Goal: Browse casually

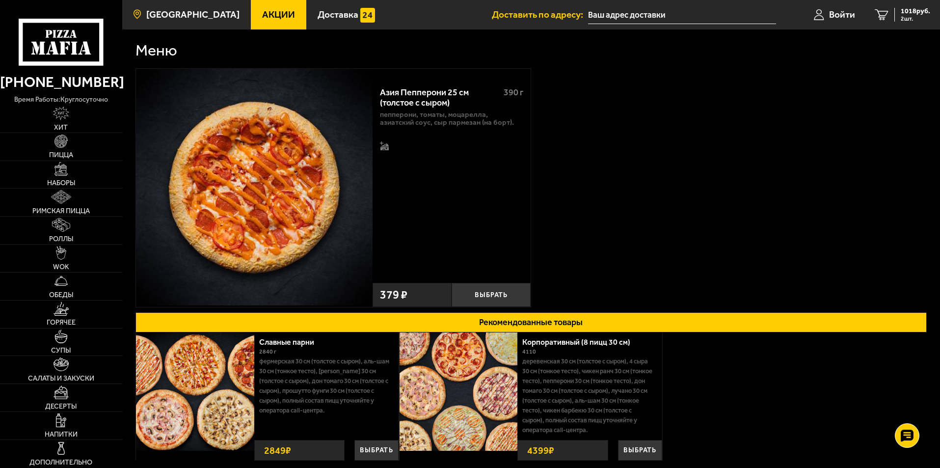
click at [178, 16] on span "[GEOGRAPHIC_DATA]" at bounding box center [192, 14] width 93 height 9
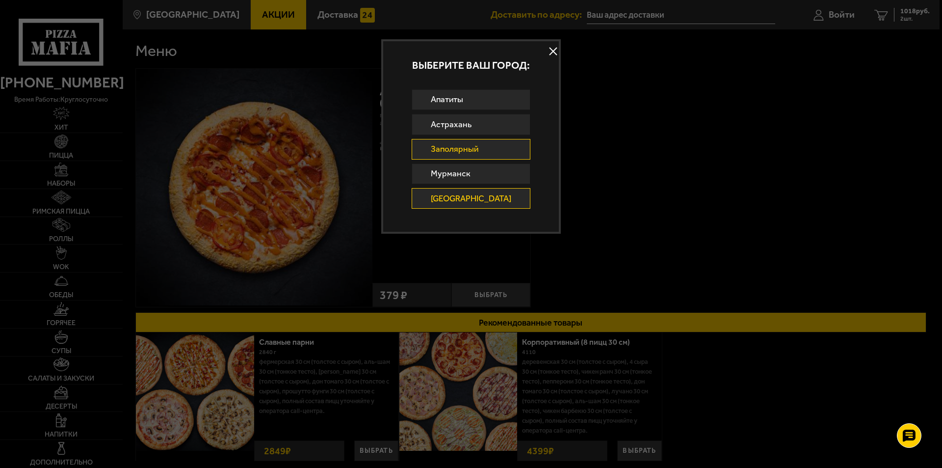
click at [479, 147] on link "Заполярный" at bounding box center [471, 149] width 119 height 21
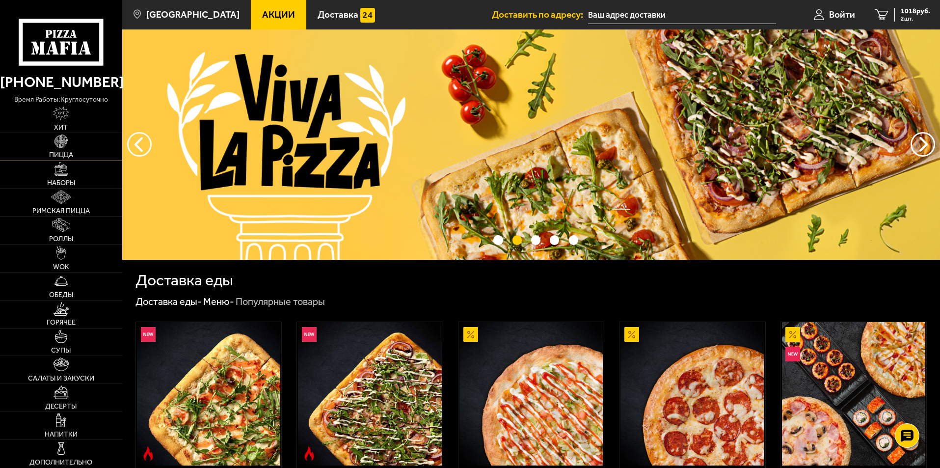
click at [74, 136] on link "Пицца" at bounding box center [61, 146] width 122 height 27
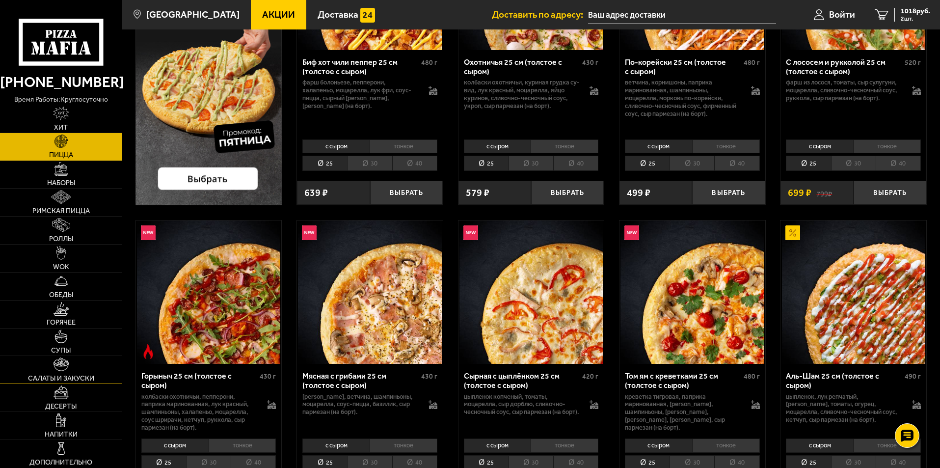
scroll to position [295, 0]
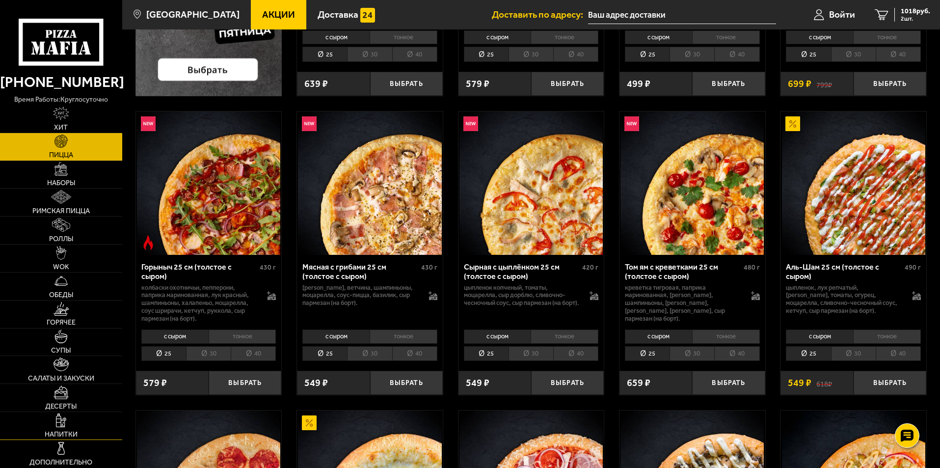
click at [50, 435] on span "Напитки" at bounding box center [61, 434] width 33 height 7
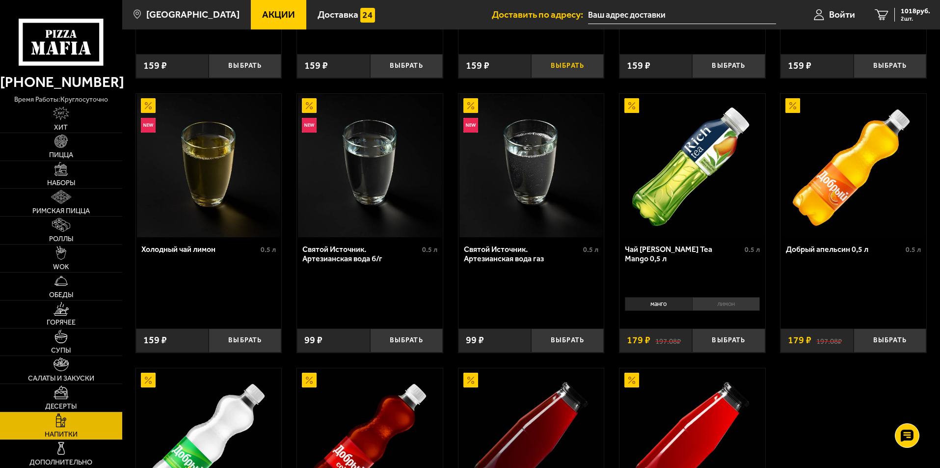
scroll to position [442, 0]
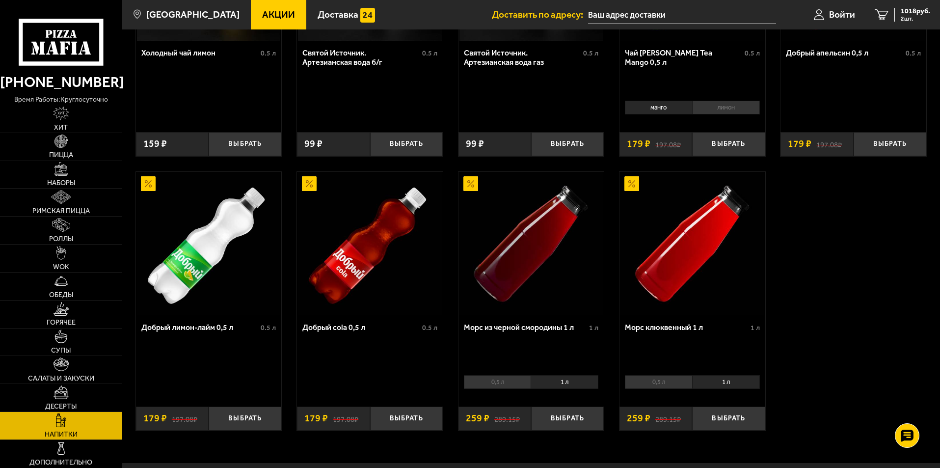
click at [884, 234] on div "Лимонад груша 0.5 л Выбрать 159 ₽ Лимонад красный апельсин 0.5 л Выбрать 159 ₽ …" at bounding box center [531, 40] width 818 height 807
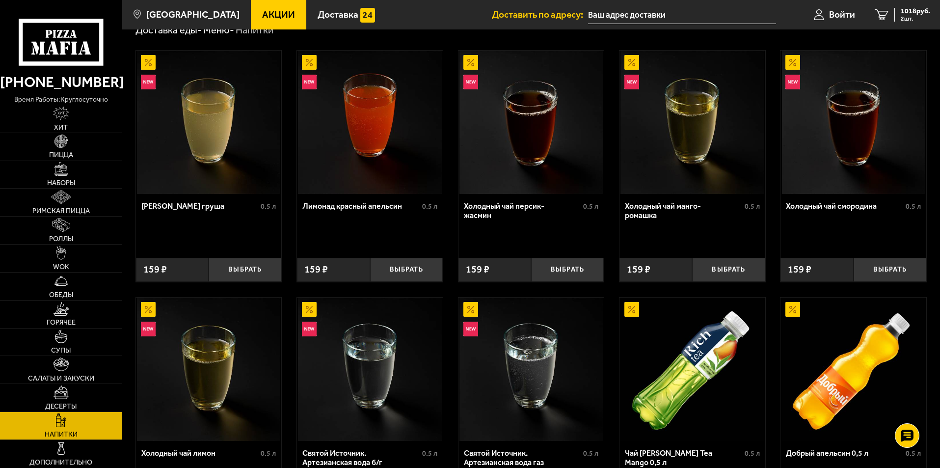
scroll to position [0, 0]
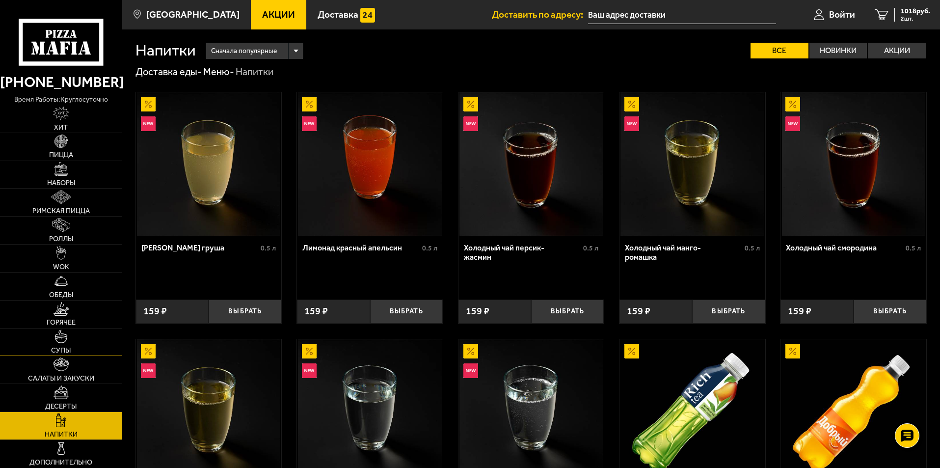
click at [69, 334] on link "Супы" at bounding box center [61, 341] width 122 height 27
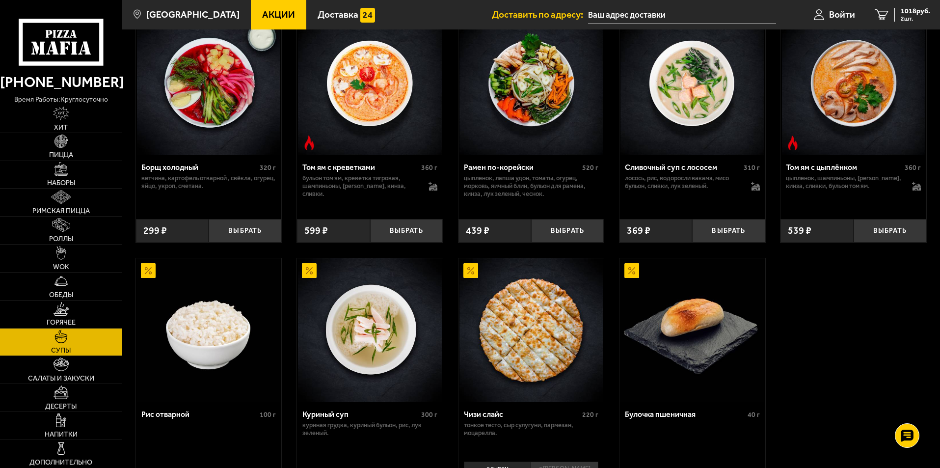
scroll to position [196, 0]
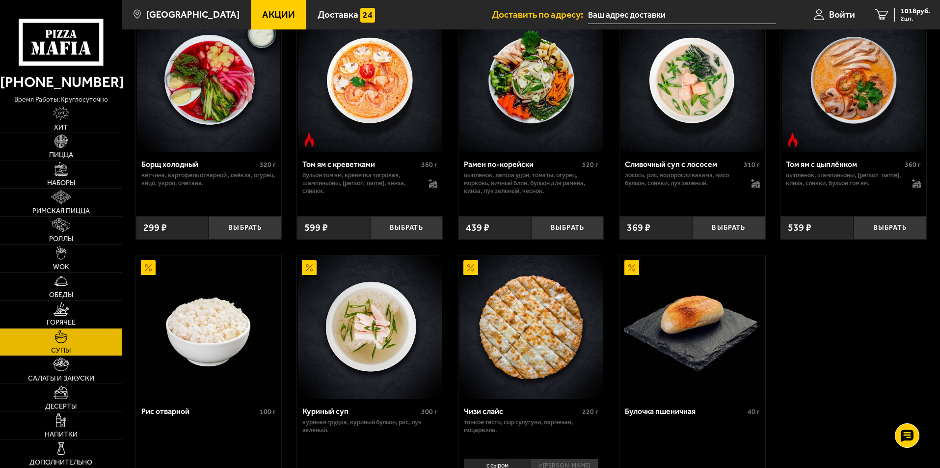
click at [854, 99] on img at bounding box center [853, 79] width 143 height 143
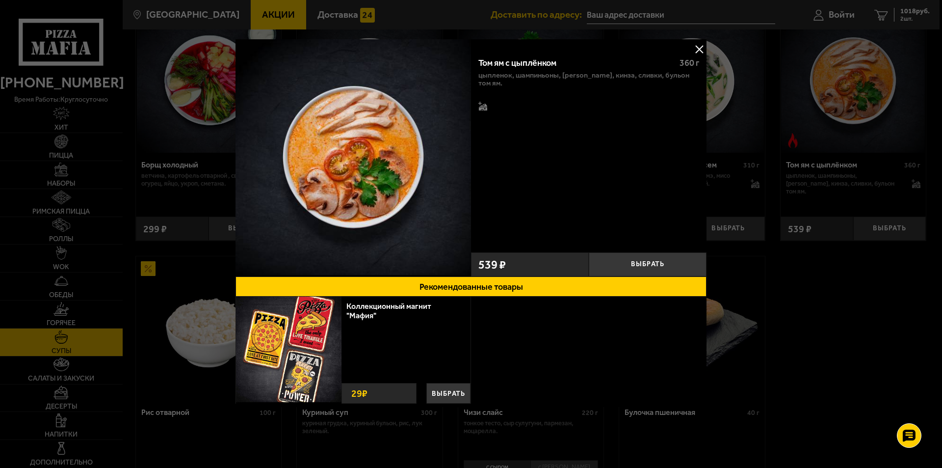
click at [698, 43] on button at bounding box center [699, 49] width 15 height 15
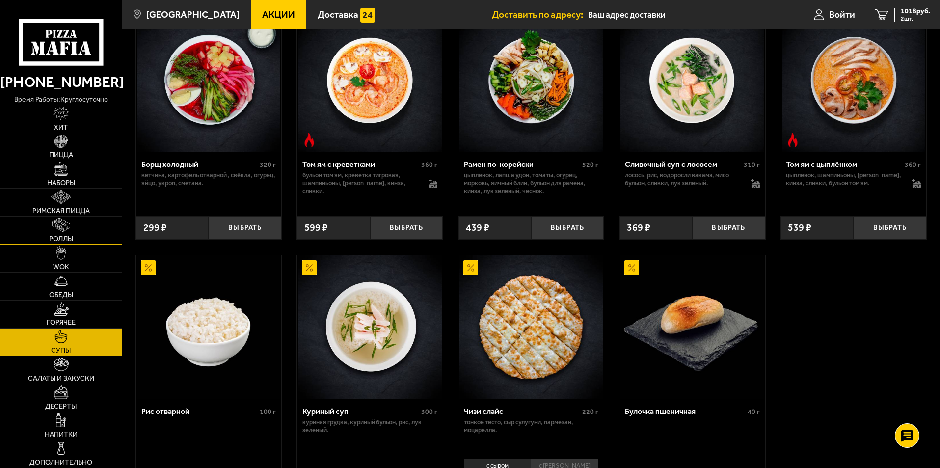
click at [68, 232] on link "Роллы" at bounding box center [61, 229] width 122 height 27
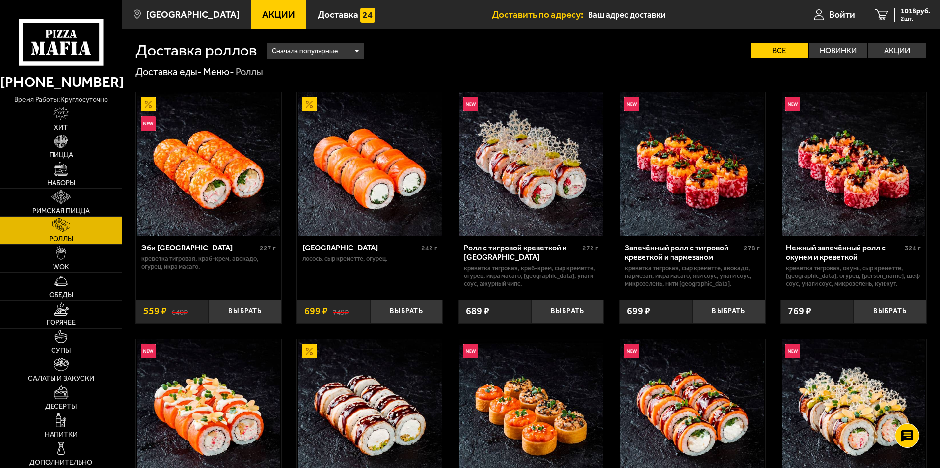
click at [345, 178] on img at bounding box center [369, 163] width 143 height 143
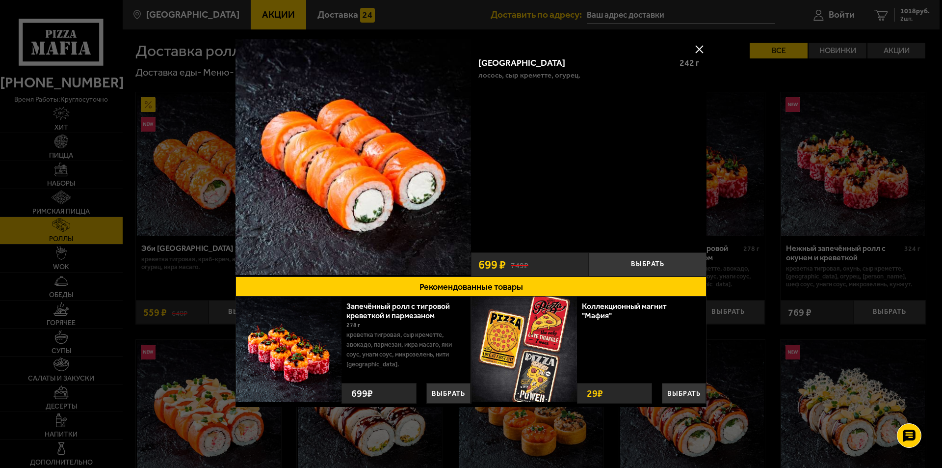
click at [709, 46] on div at bounding box center [471, 234] width 942 height 468
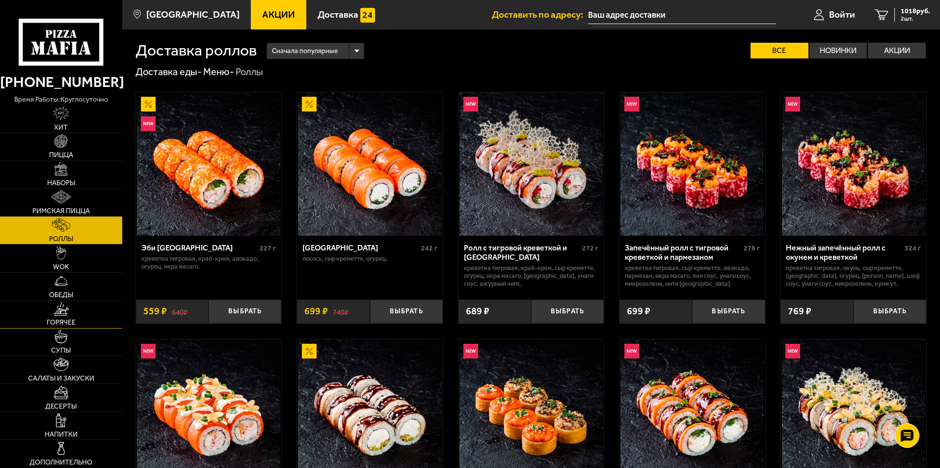
click at [78, 303] on link "Горячее" at bounding box center [61, 313] width 122 height 27
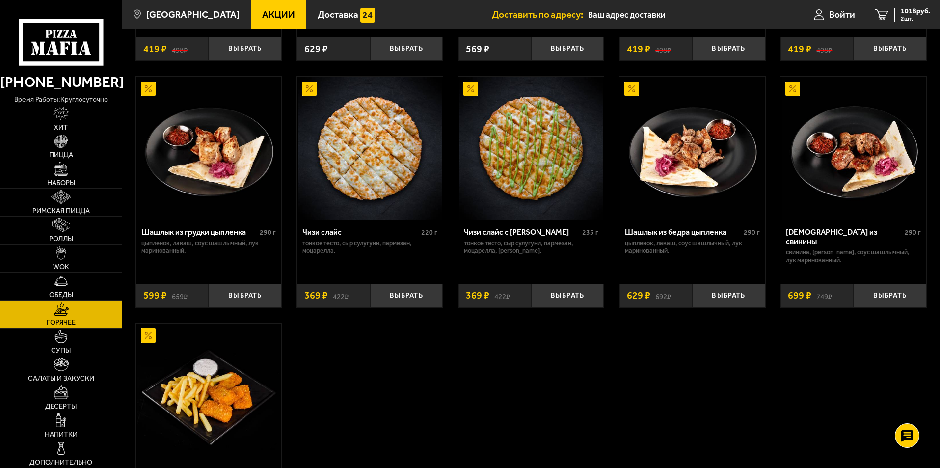
scroll to position [638, 0]
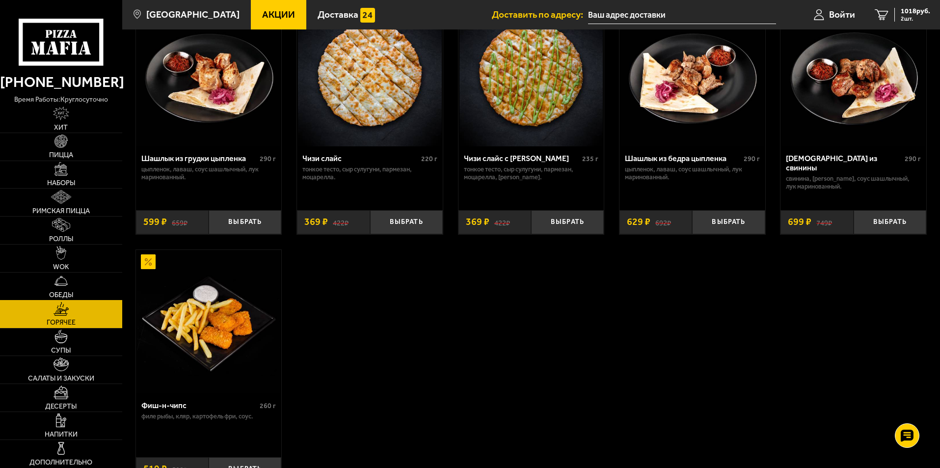
click at [79, 272] on link "Обеды" at bounding box center [61, 285] width 122 height 27
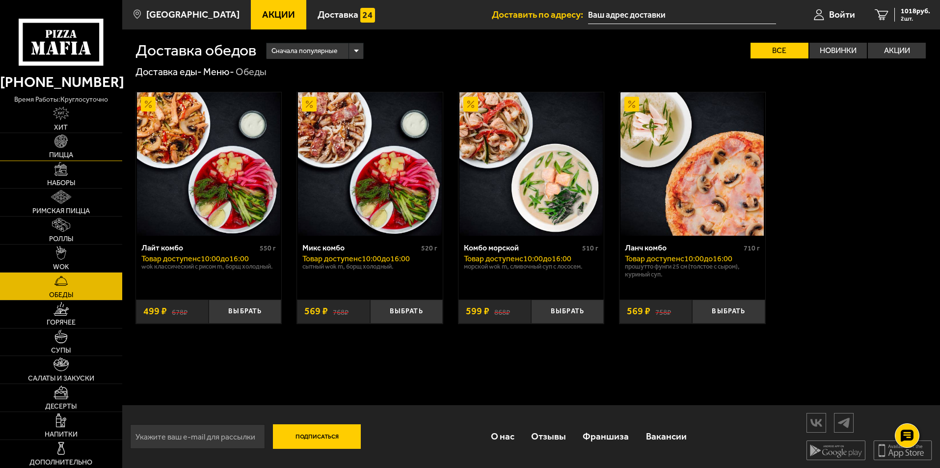
click at [65, 147] on img at bounding box center [61, 141] width 14 height 14
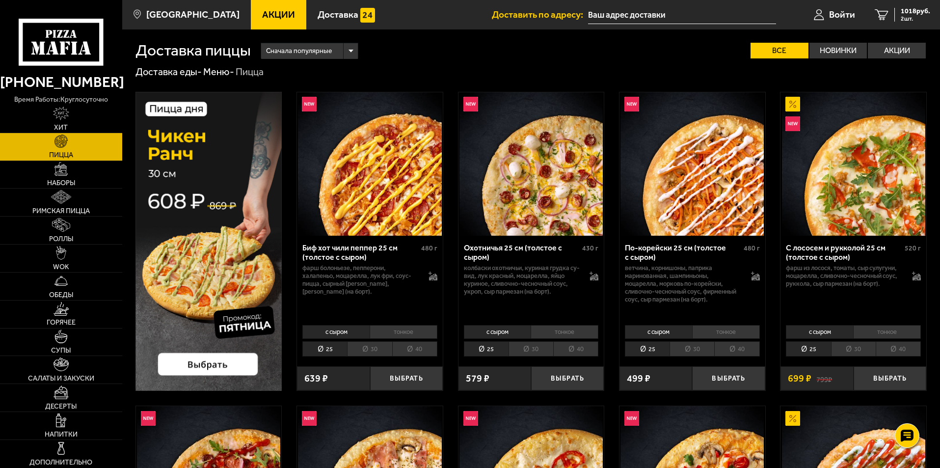
click at [438, 278] on div "Биф хот чили пеппер 25 см (толстое с сыром) 480 г фарш болоньезе, пепперони, ха…" at bounding box center [370, 279] width 146 height 86
click at [436, 277] on icon at bounding box center [433, 275] width 9 height 9
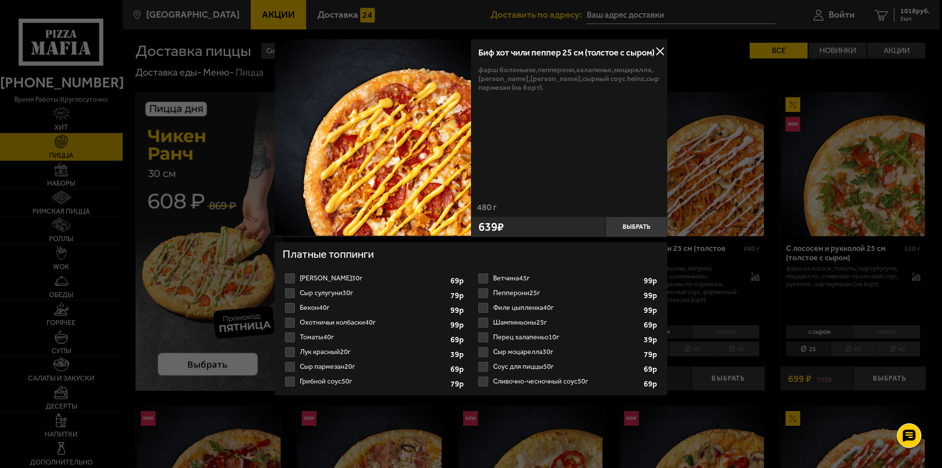
click at [52, 254] on div at bounding box center [471, 234] width 942 height 468
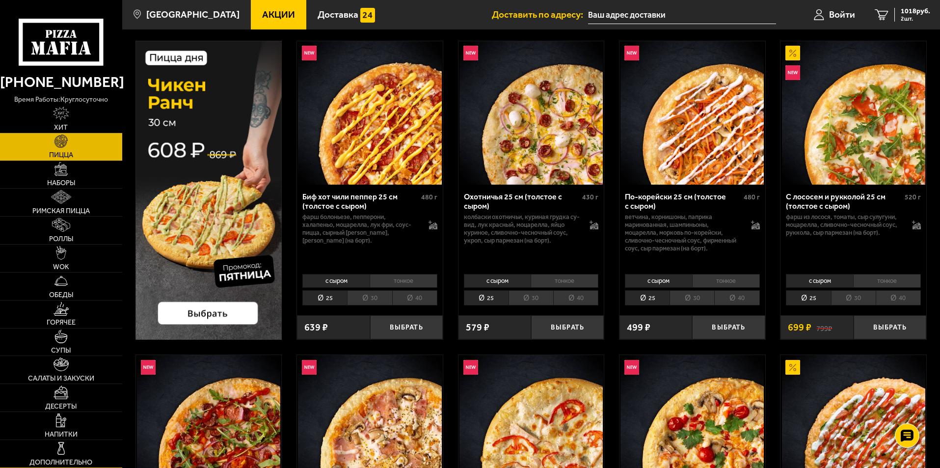
scroll to position [98, 0]
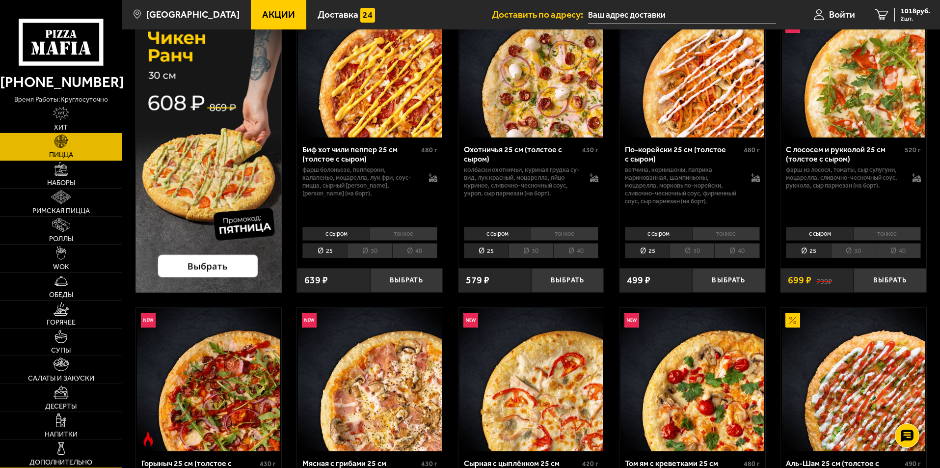
click at [75, 460] on span "Дополнительно" at bounding box center [60, 462] width 63 height 7
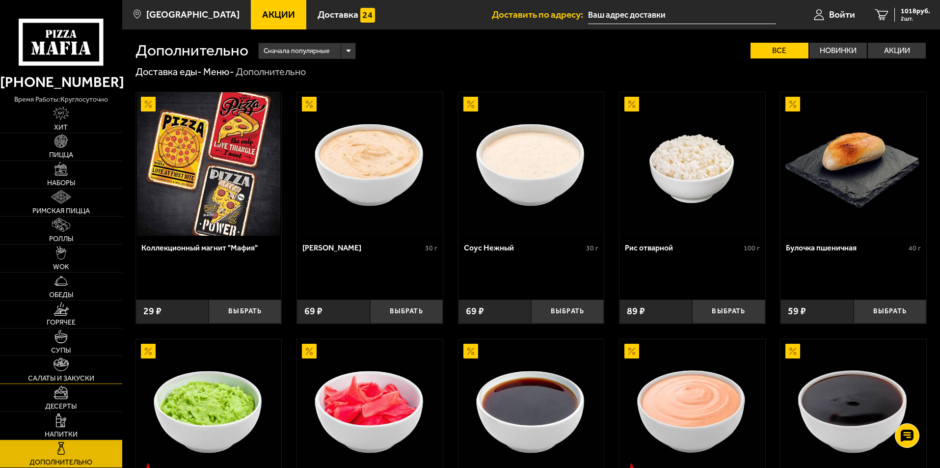
click at [74, 372] on link "Салаты и закуски" at bounding box center [61, 369] width 122 height 27
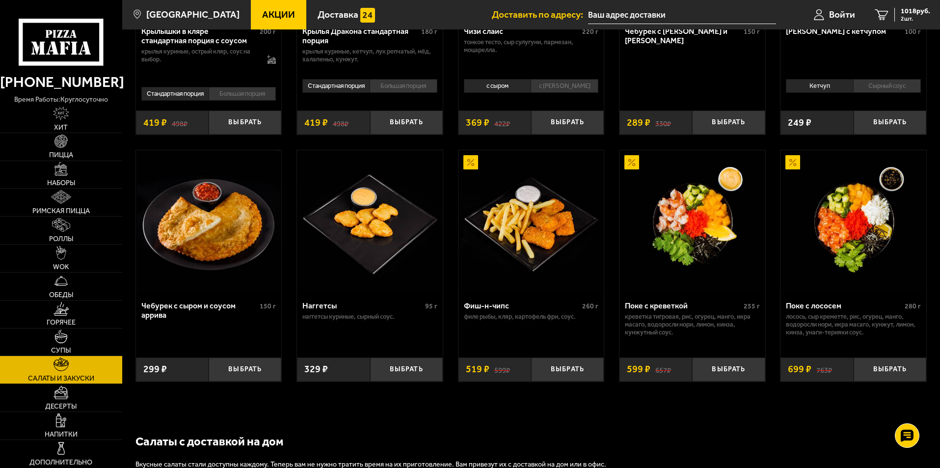
scroll to position [636, 0]
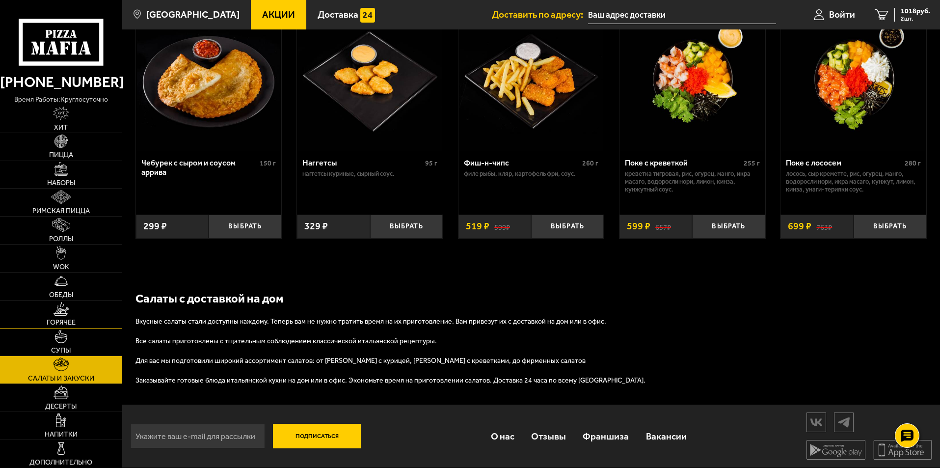
click at [61, 314] on img at bounding box center [61, 309] width 15 height 14
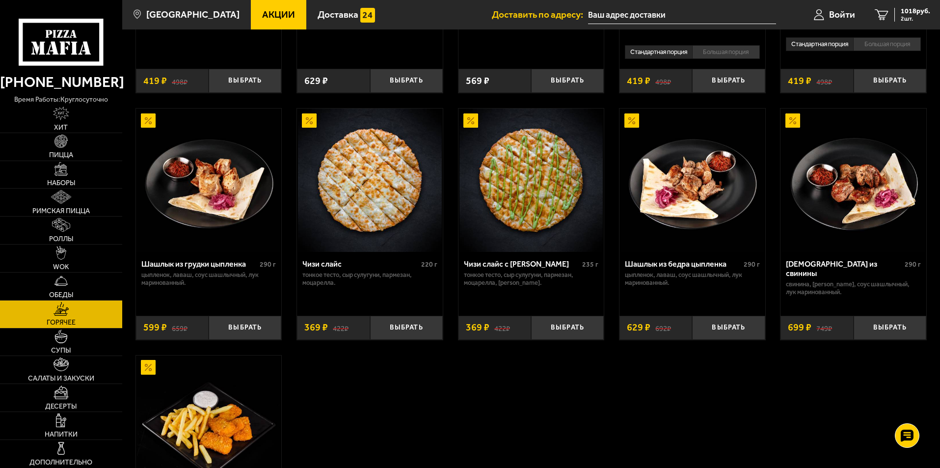
scroll to position [687, 0]
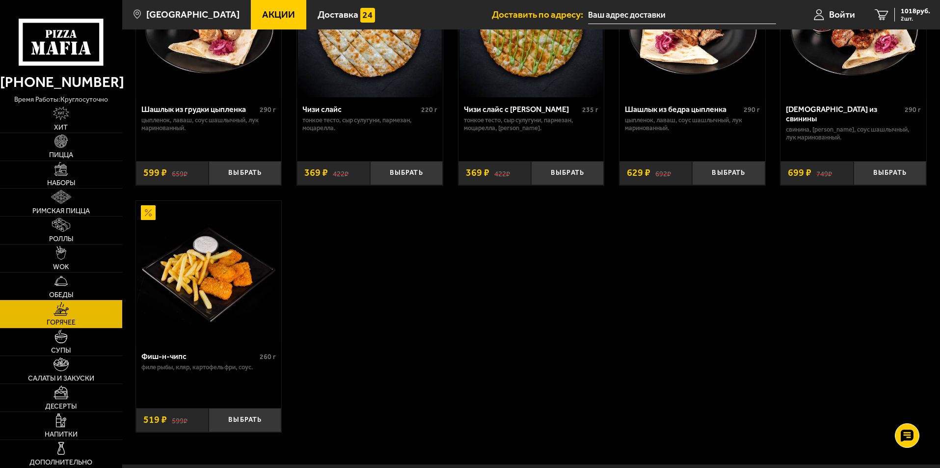
click at [38, 284] on link "Обеды" at bounding box center [61, 285] width 122 height 27
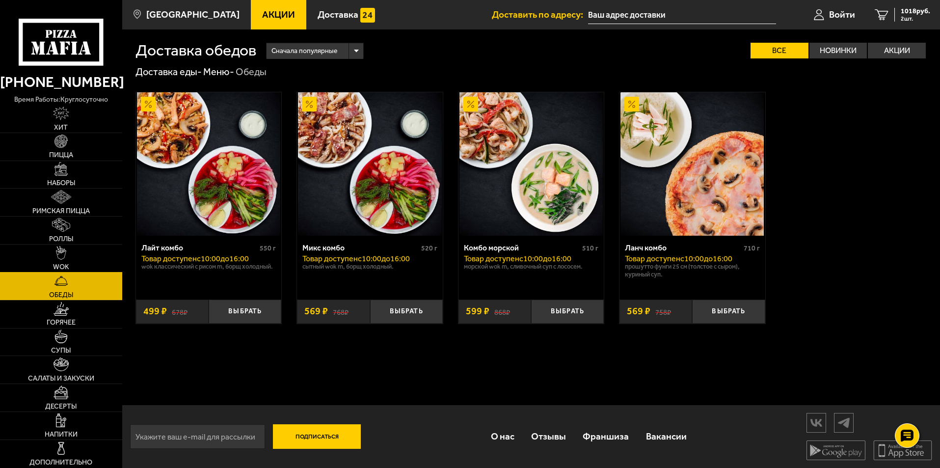
click at [64, 265] on span "WOK" at bounding box center [61, 267] width 16 height 7
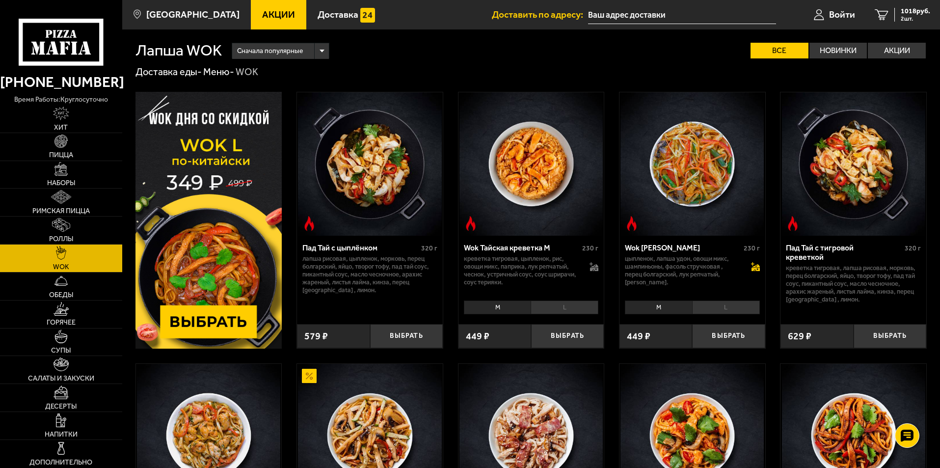
click at [755, 265] on icon at bounding box center [755, 266] width 9 height 9
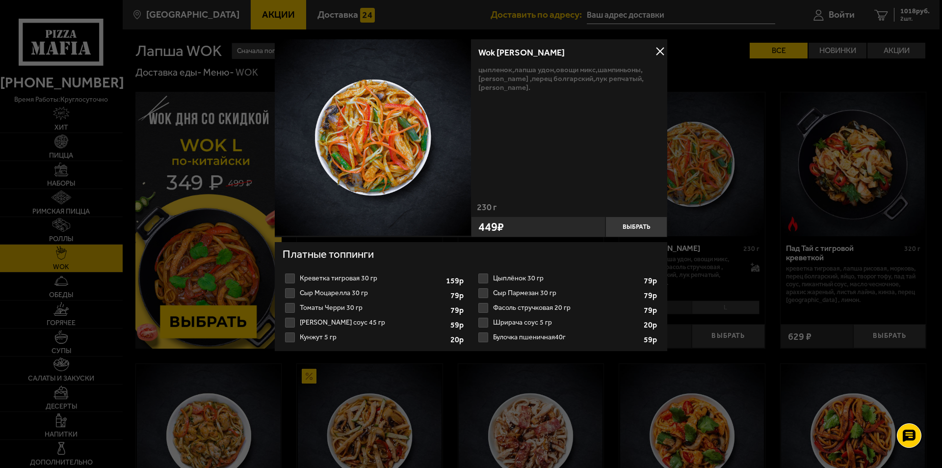
click at [656, 50] on button at bounding box center [660, 51] width 15 height 15
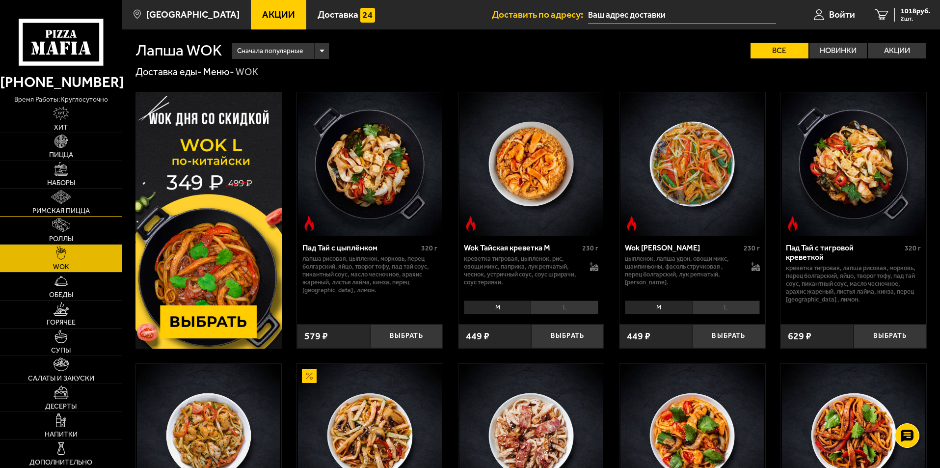
click at [68, 203] on img at bounding box center [61, 197] width 20 height 14
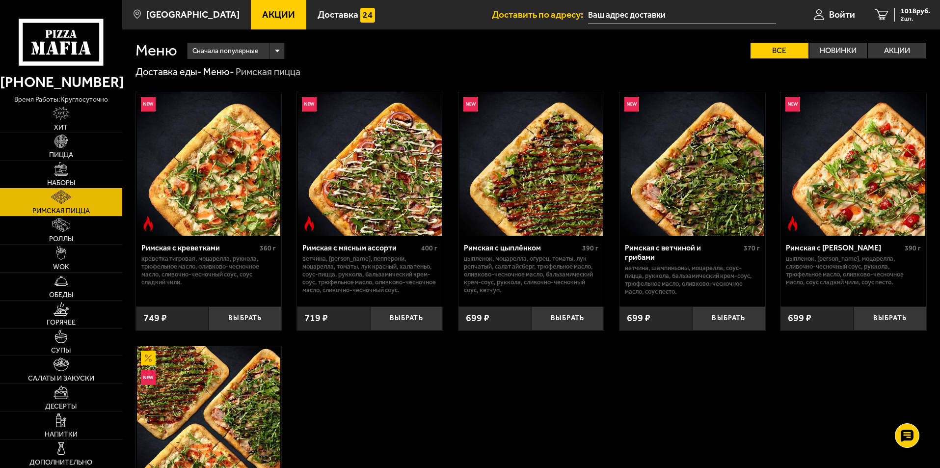
click at [54, 165] on link "Наборы" at bounding box center [61, 174] width 122 height 27
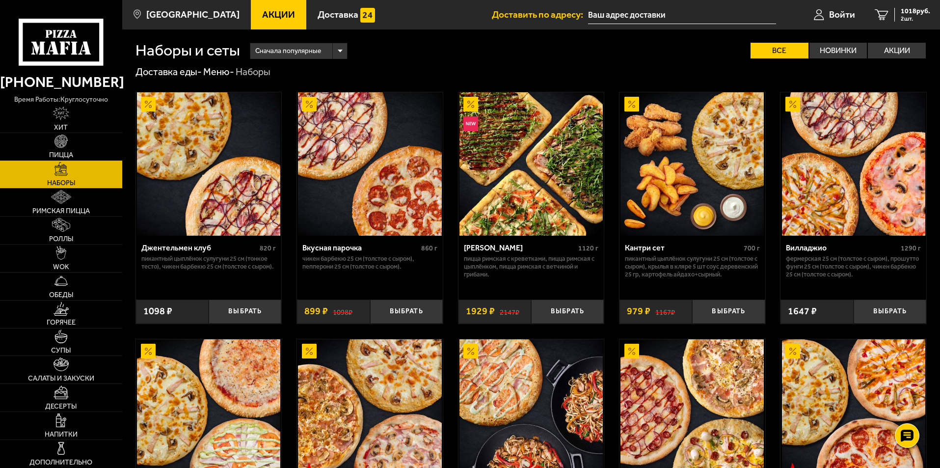
click at [79, 140] on link "Пицца" at bounding box center [61, 146] width 122 height 27
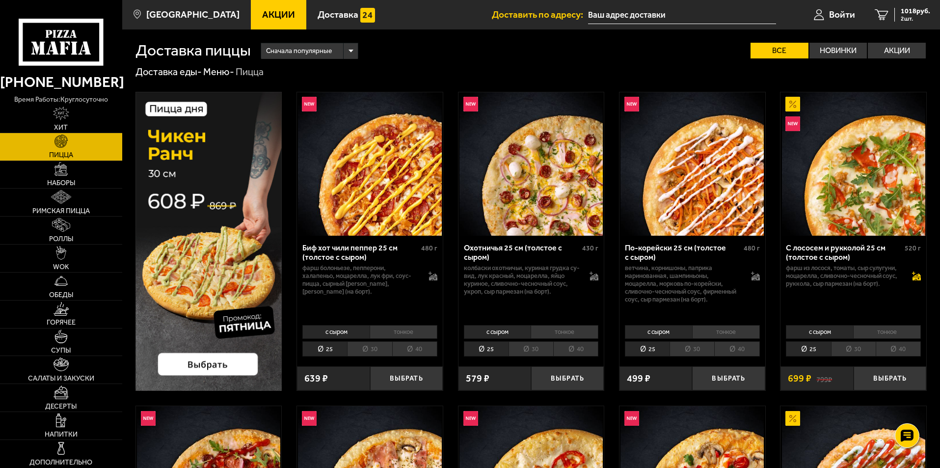
click at [915, 275] on icon at bounding box center [916, 275] width 9 height 9
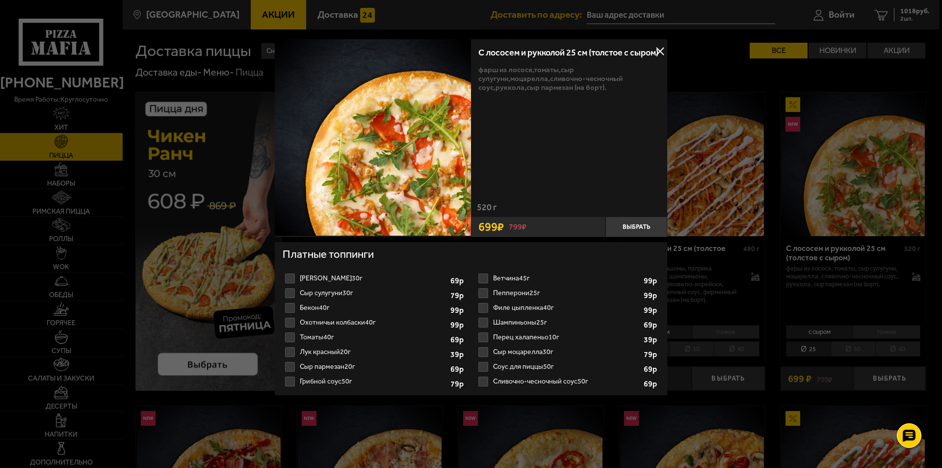
click at [661, 54] on button at bounding box center [660, 51] width 15 height 15
